Goal: Task Accomplishment & Management: Manage account settings

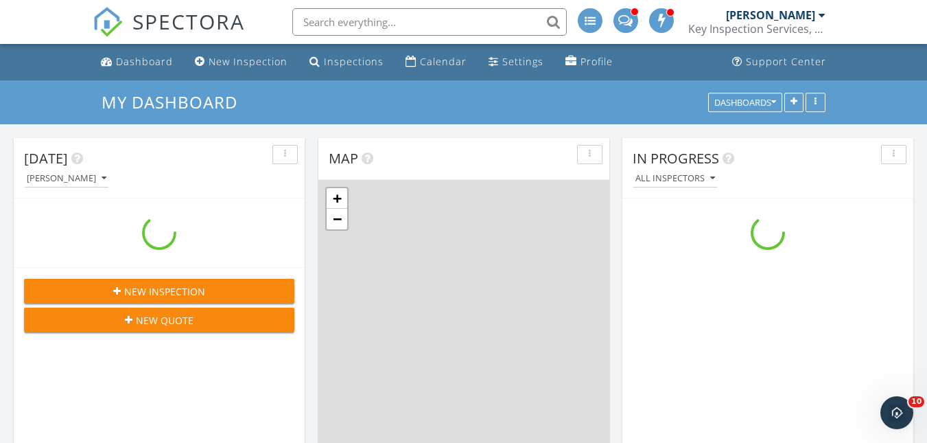
scroll to position [1133, 948]
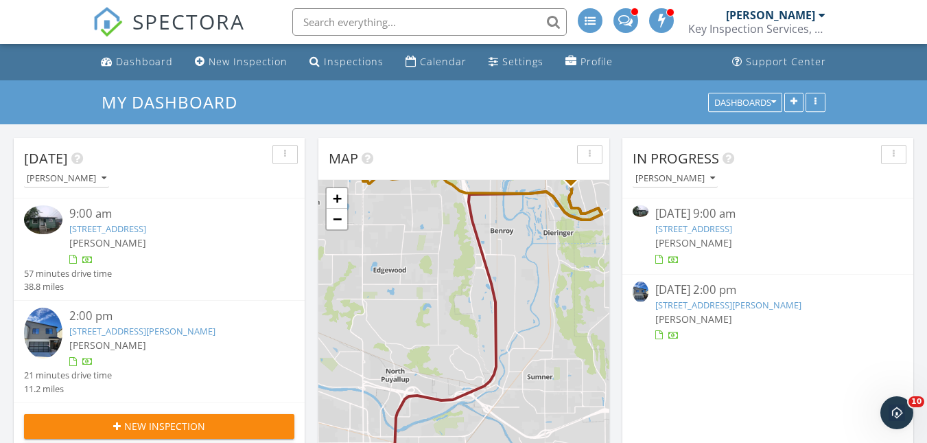
click at [140, 228] on link "[STREET_ADDRESS]" at bounding box center [107, 228] width 77 height 12
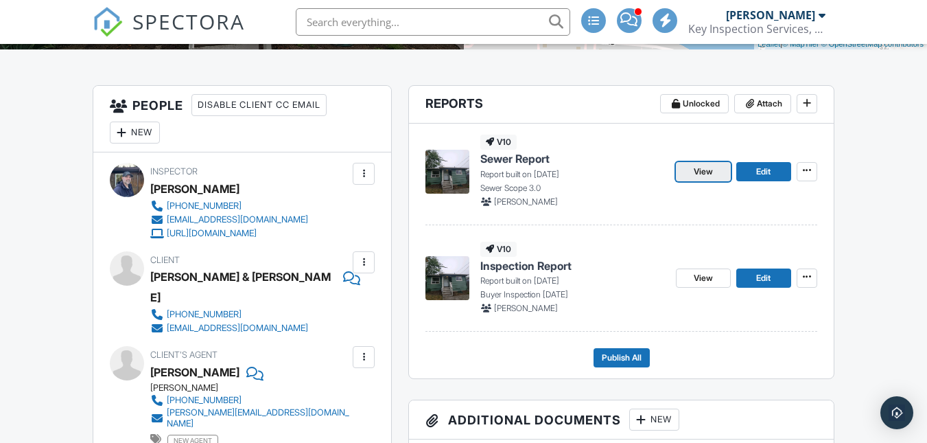
click at [686, 172] on link "View" at bounding box center [703, 171] width 55 height 19
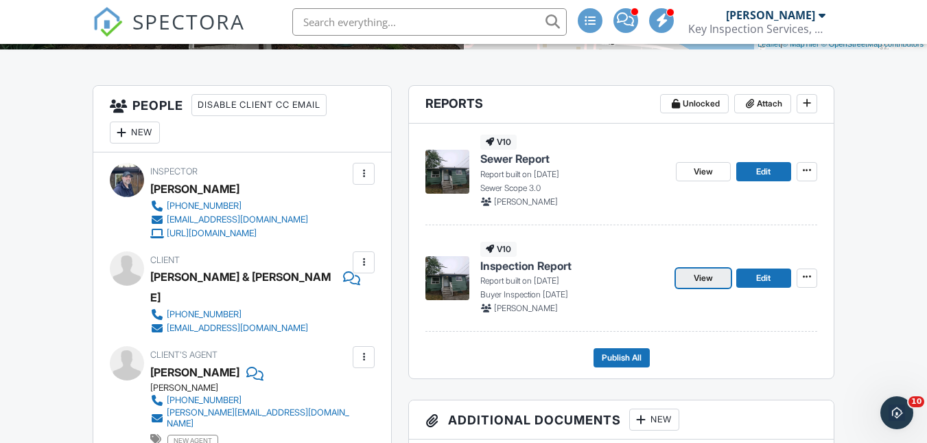
click at [697, 282] on span "View" at bounding box center [703, 278] width 19 height 14
click at [695, 284] on span "View" at bounding box center [703, 278] width 19 height 14
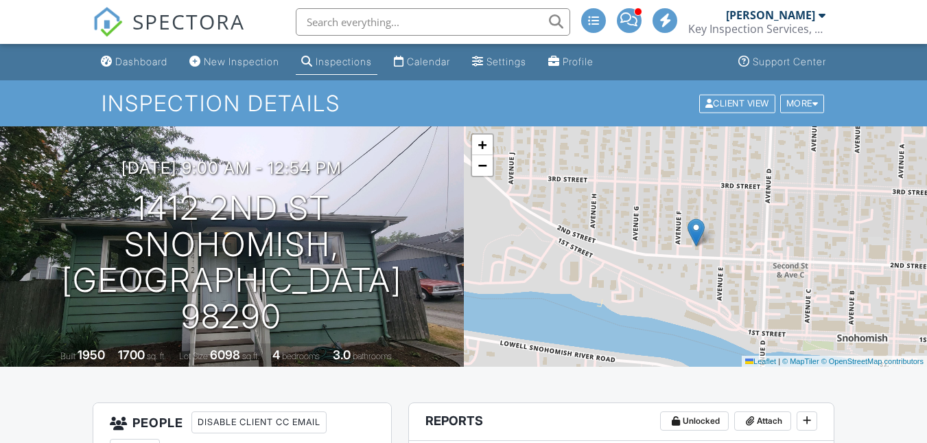
scroll to position [317, 0]
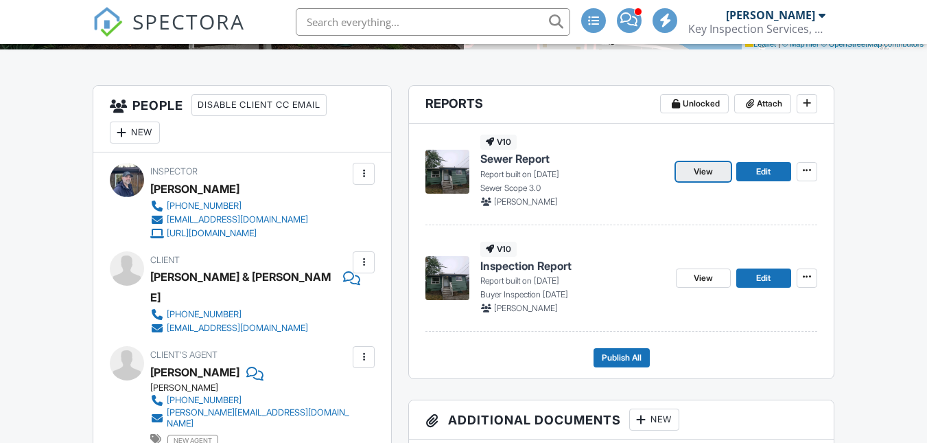
click at [698, 172] on span "View" at bounding box center [703, 172] width 19 height 14
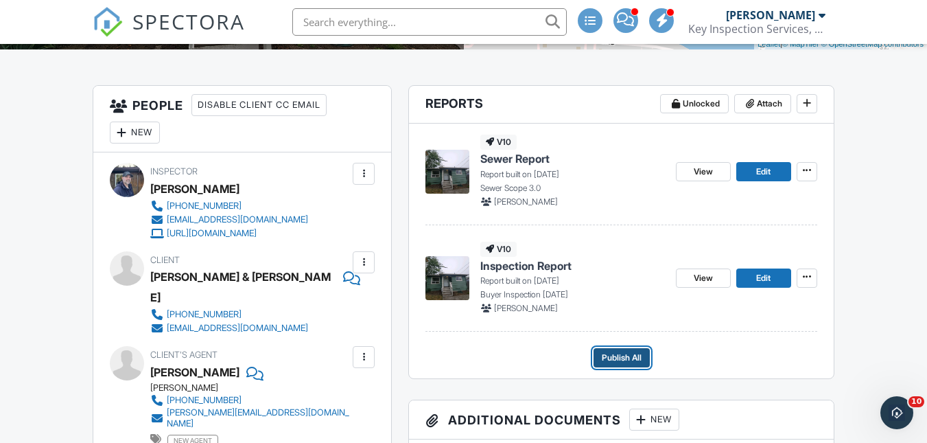
click at [607, 353] on span "Publish All" at bounding box center [622, 358] width 40 height 14
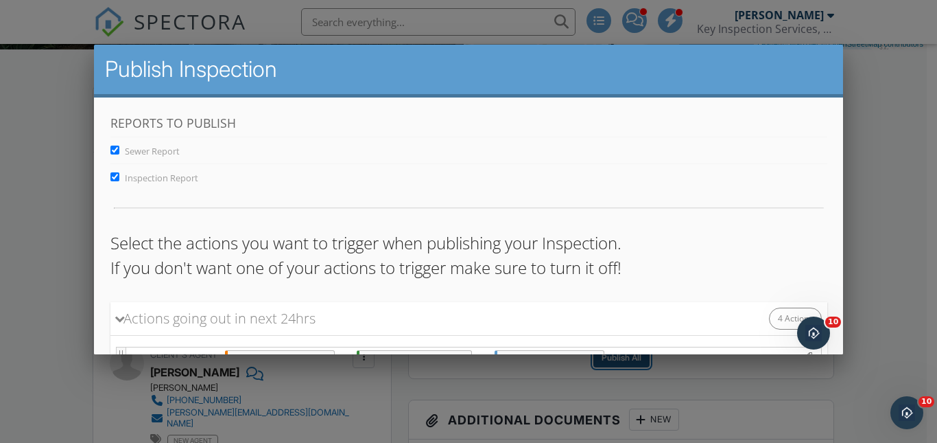
scroll to position [333, 0]
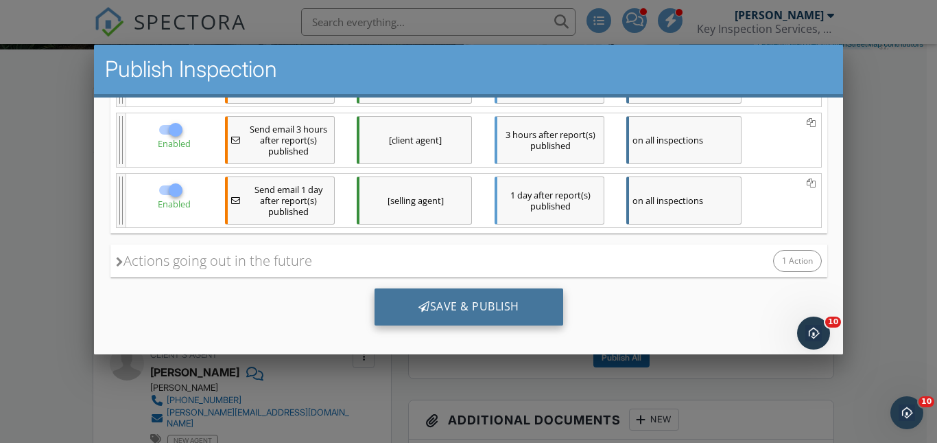
click at [498, 309] on div "Save & Publish" at bounding box center [468, 306] width 189 height 37
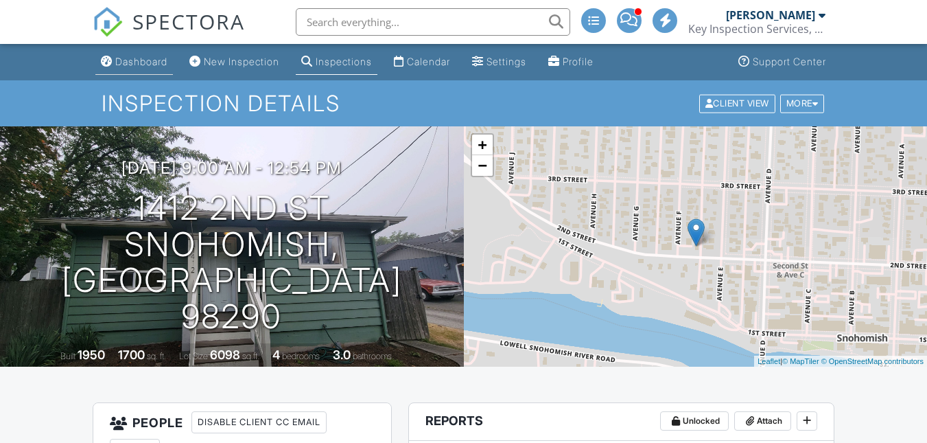
click at [148, 65] on div "Dashboard" at bounding box center [141, 62] width 52 height 12
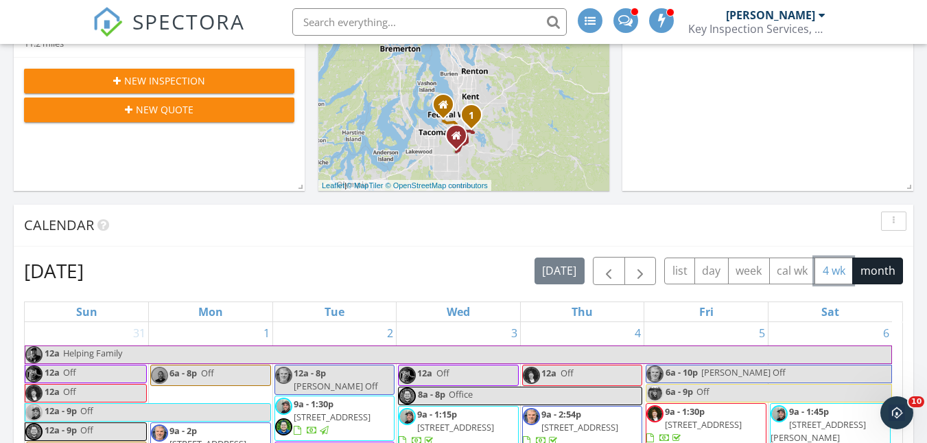
click at [825, 277] on button "4 wk" at bounding box center [834, 270] width 38 height 27
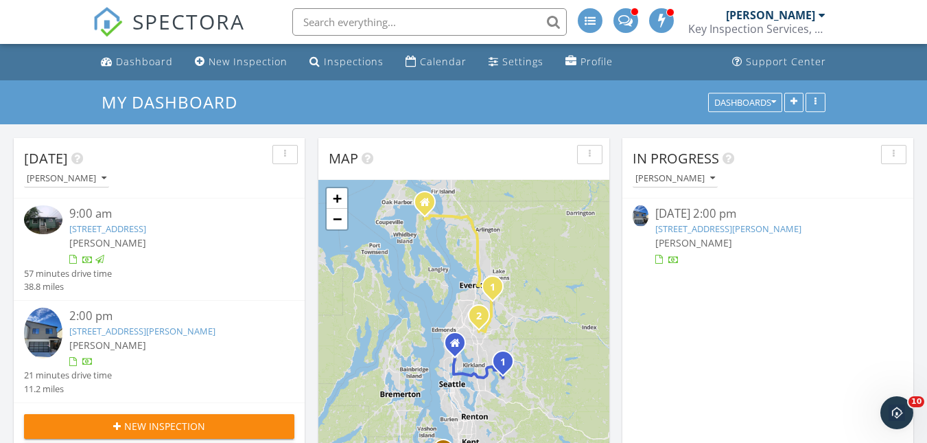
click at [117, 328] on link "21410 39th Dr SE B, Bothell, WA 98021" at bounding box center [142, 331] width 146 height 12
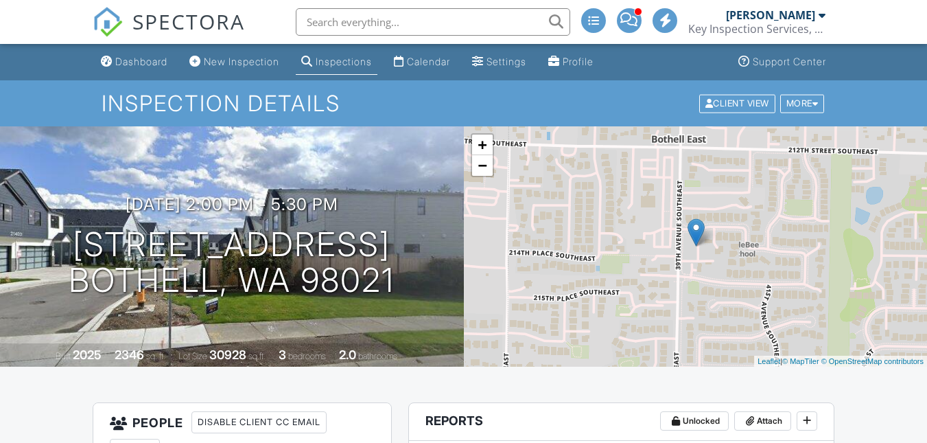
click at [131, 58] on div "Dashboard" at bounding box center [141, 62] width 52 height 12
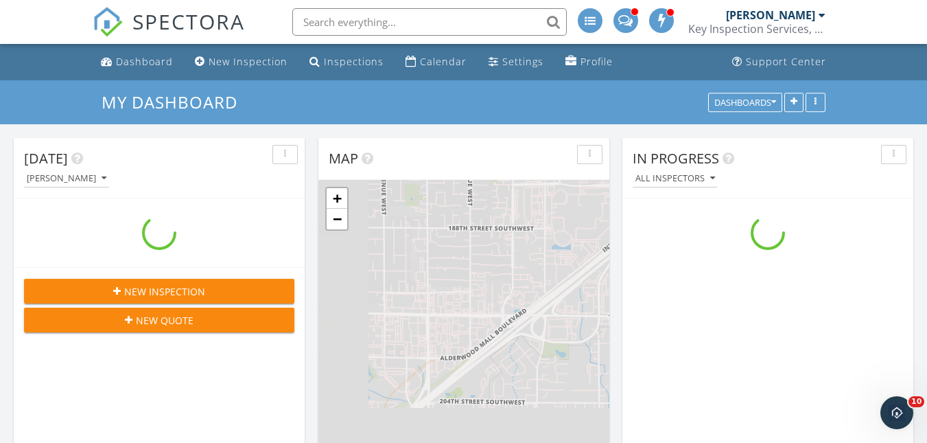
scroll to position [1133, 948]
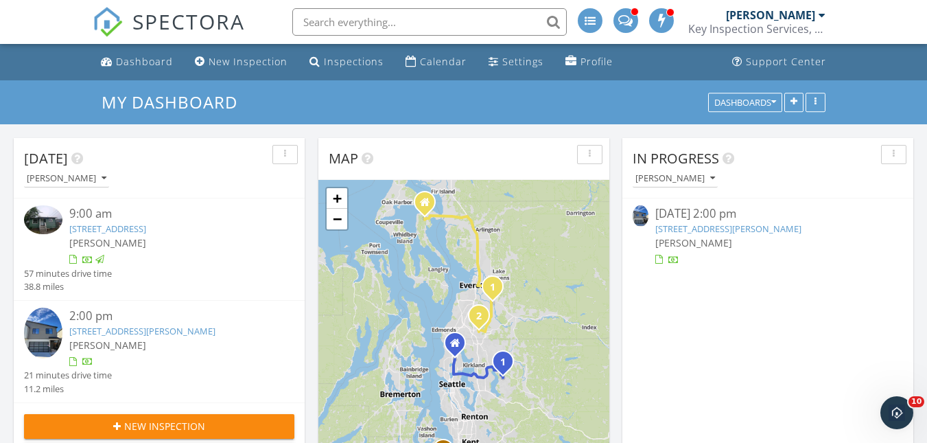
click at [156, 327] on link "21410 39th Dr SE B, Bothell, WA 98021" at bounding box center [142, 331] width 146 height 12
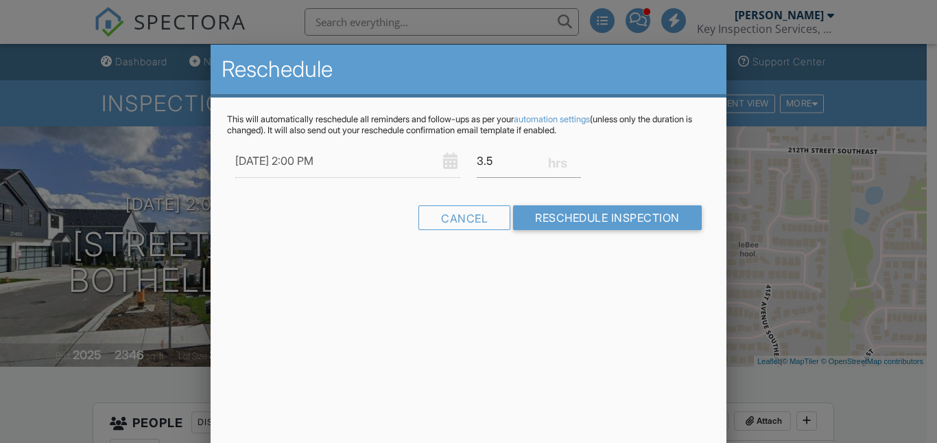
click at [870, 394] on div at bounding box center [468, 207] width 937 height 553
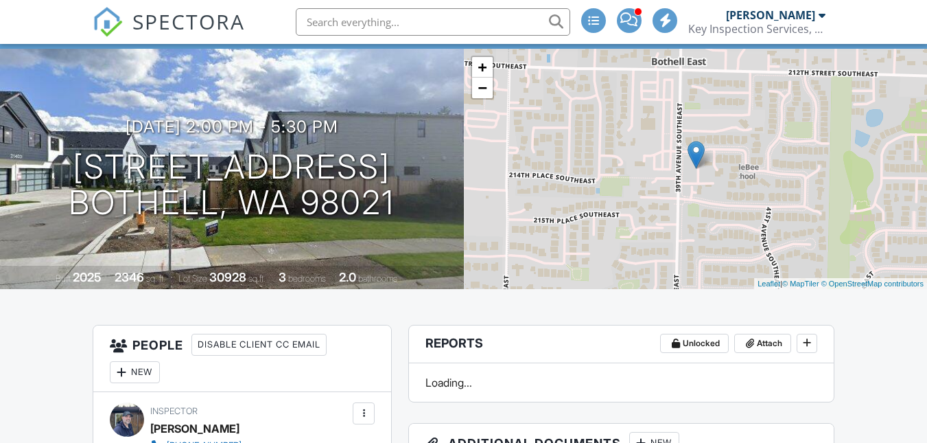
scroll to position [189, 0]
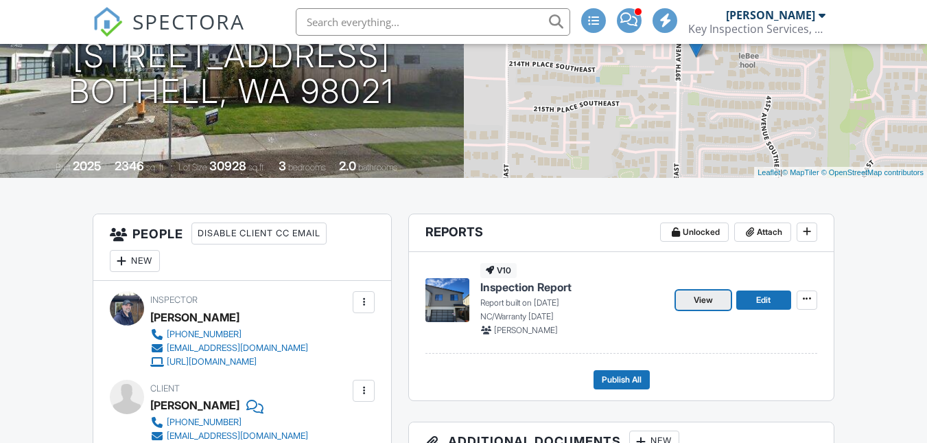
click at [698, 302] on span "View" at bounding box center [703, 300] width 19 height 14
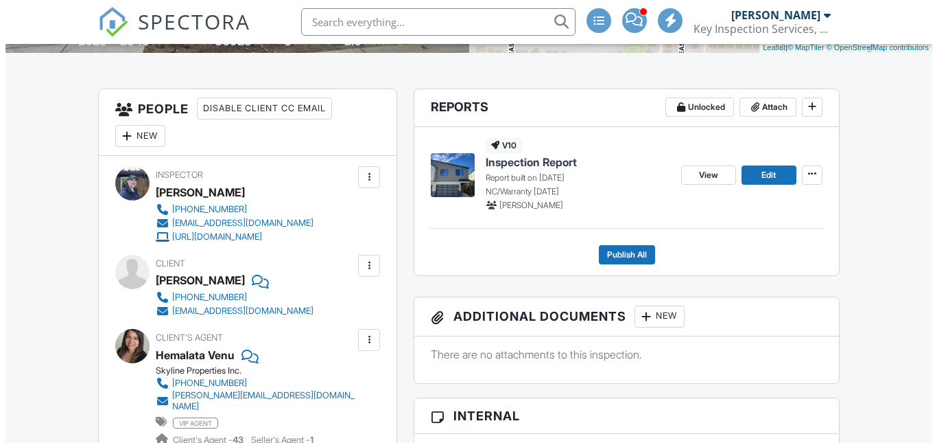
scroll to position [305, 0]
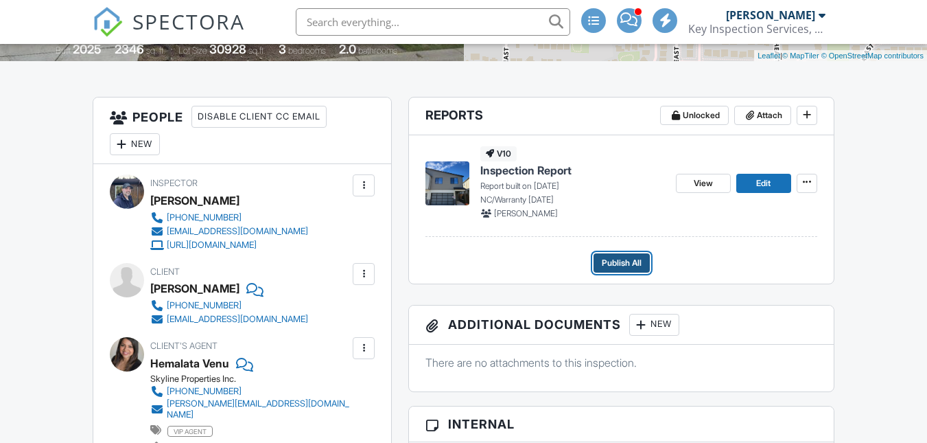
click at [616, 268] on span "Publish All" at bounding box center [622, 263] width 40 height 14
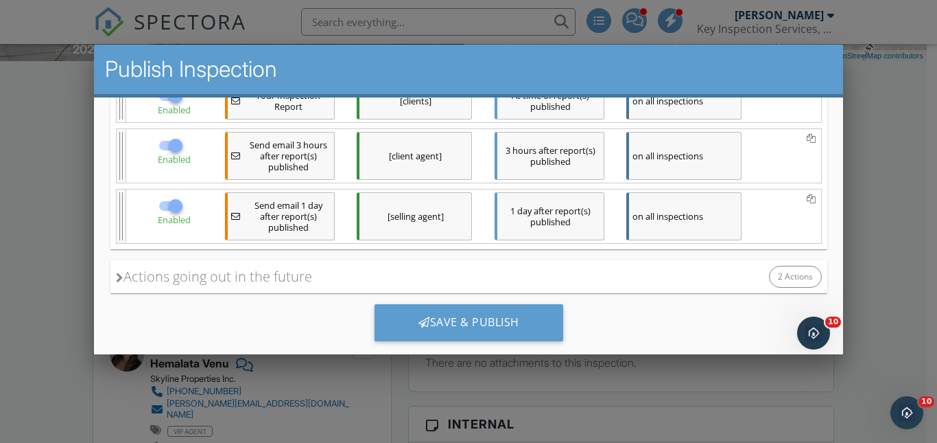
scroll to position [306, 0]
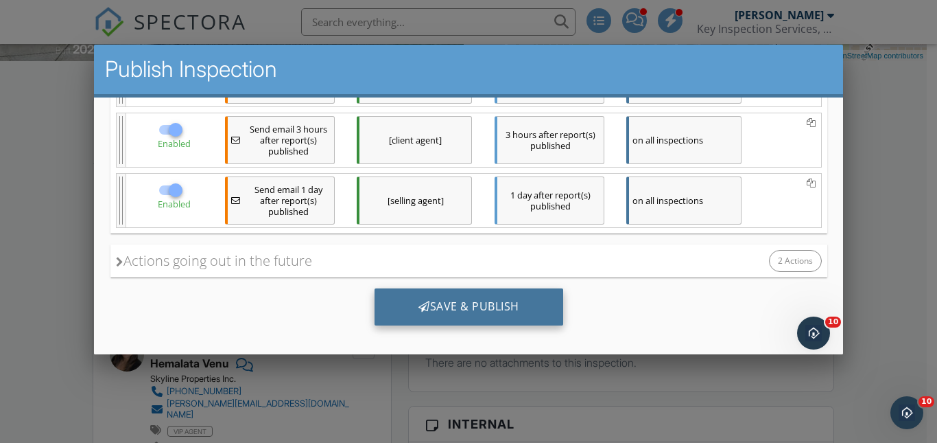
click at [499, 292] on div "Save & Publish" at bounding box center [468, 306] width 189 height 37
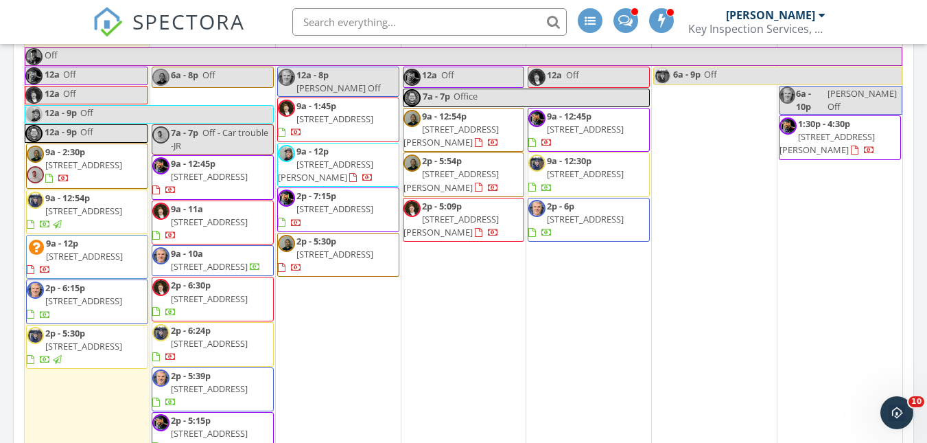
scroll to position [662, 0]
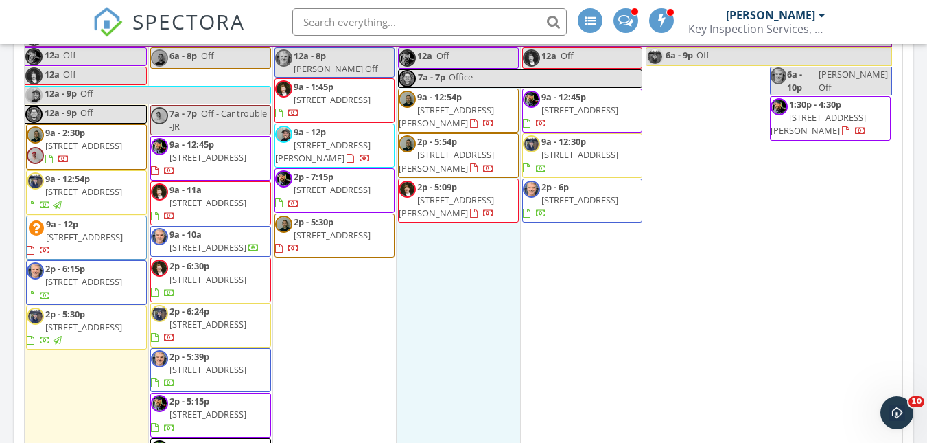
click at [442, 325] on div "1 12a Off 7a - 7p Office 9a - 12:54p [STREET_ADDRESS][PERSON_NAME] 2p - 5:54p […" at bounding box center [459, 244] width 124 height 479
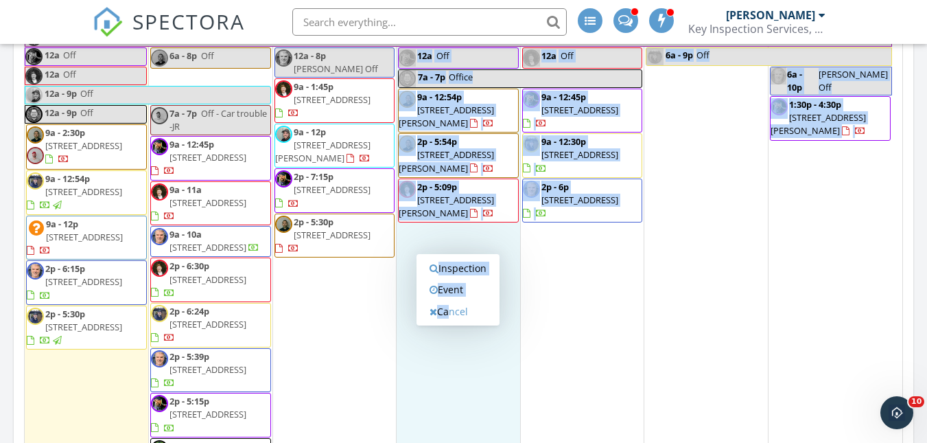
drag, startPoint x: 442, startPoint y: 325, endPoint x: 360, endPoint y: 346, distance: 84.9
click at [360, 346] on body "SPECTORA [PERSON_NAME] Key Inspection Services, LLC Role: Inspector Change Role…" at bounding box center [463, 207] width 927 height 1739
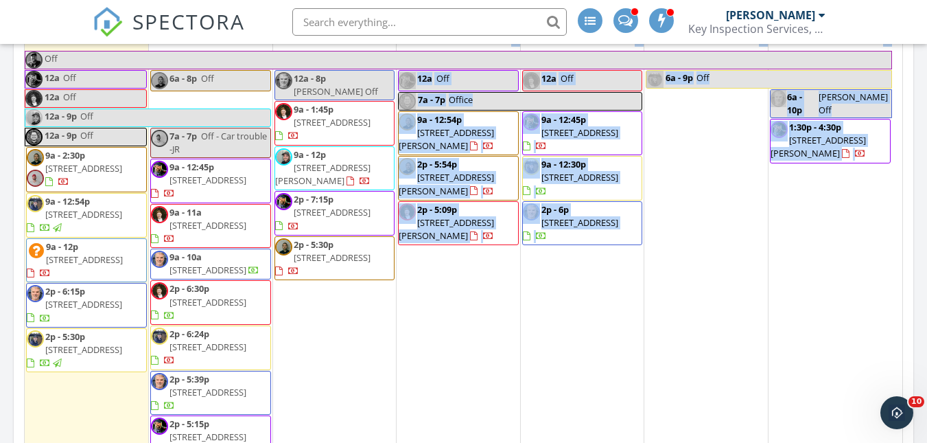
scroll to position [639, 0]
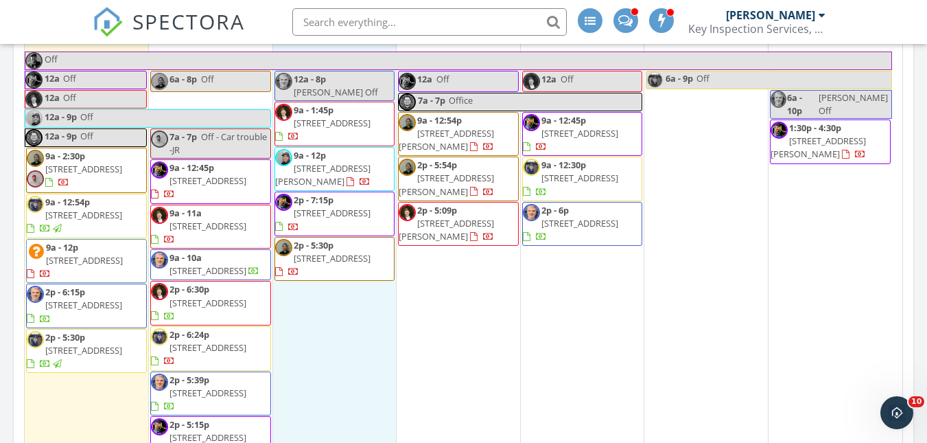
click at [325, 385] on div "30 12a - 8p [PERSON_NAME] Off 9a - 1:45p [STREET_ADDRESS] 9a - 12p [STREET_ADDR…" at bounding box center [335, 267] width 124 height 479
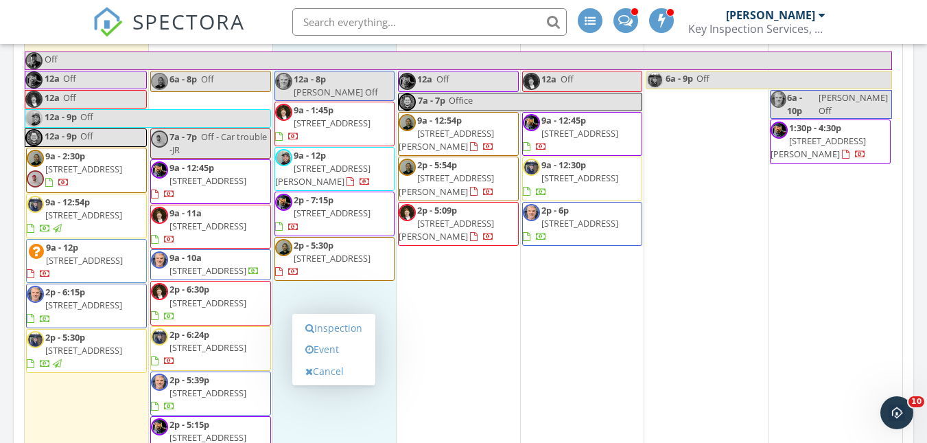
click at [325, 385] on div "Inspection Event Cancel" at bounding box center [333, 350] width 83 height 72
